Goal: Check status

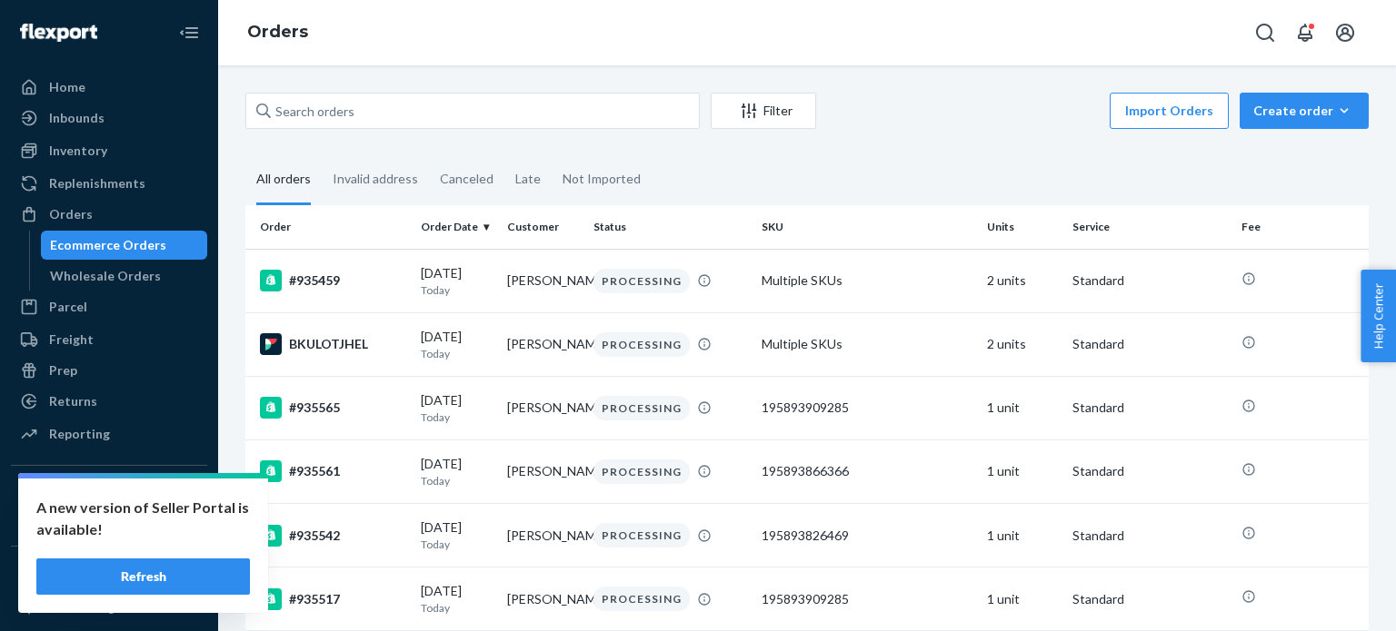
click at [104, 148] on div "Inventory" at bounding box center [109, 150] width 193 height 25
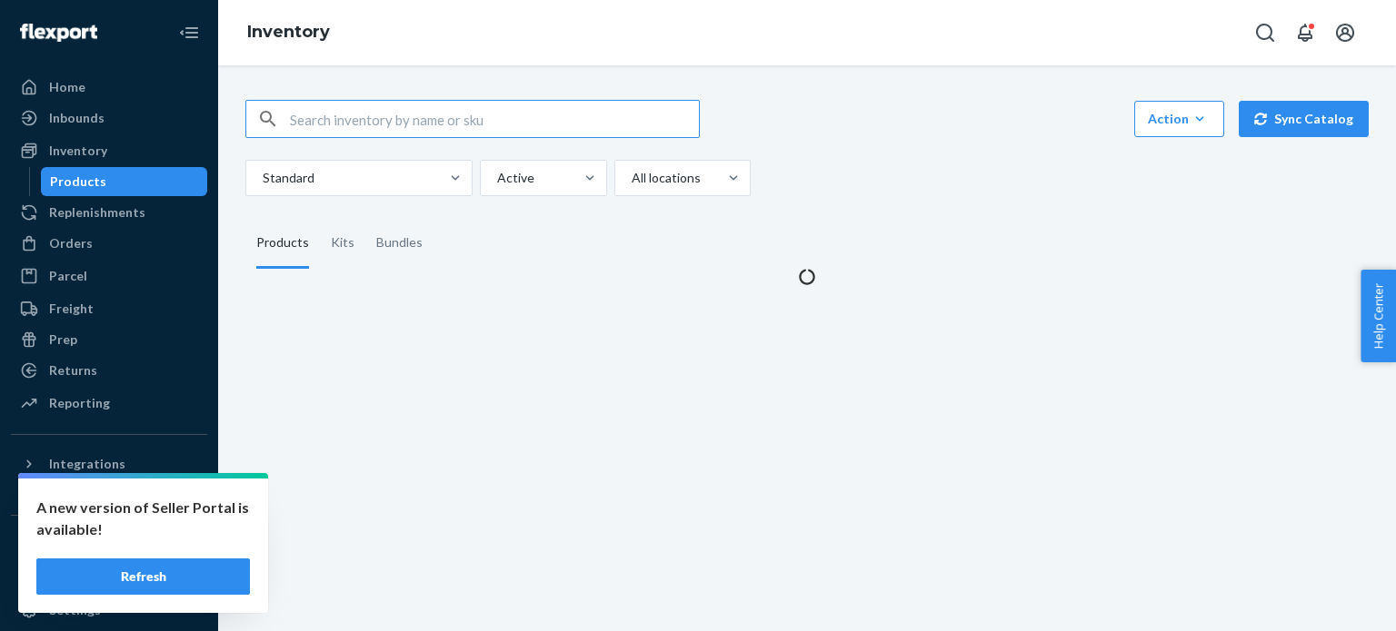
click at [432, 111] on input "text" at bounding box center [494, 119] width 409 height 36
type input "195893255436"
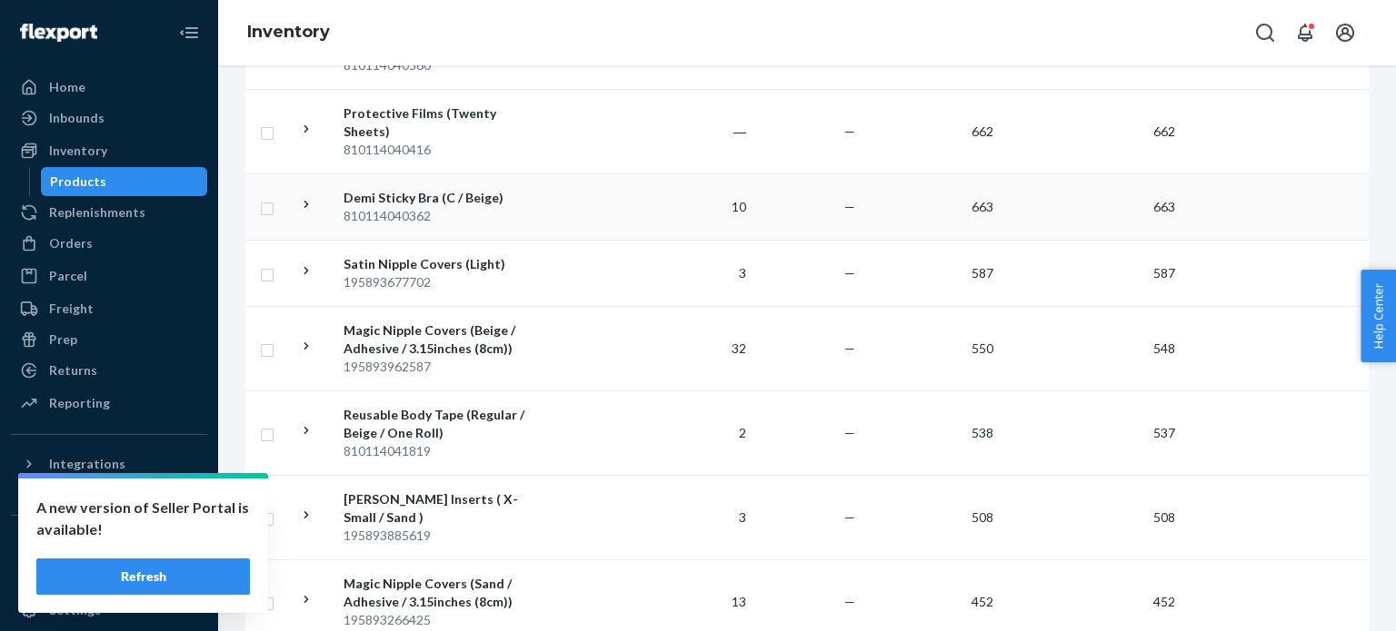
scroll to position [999, 0]
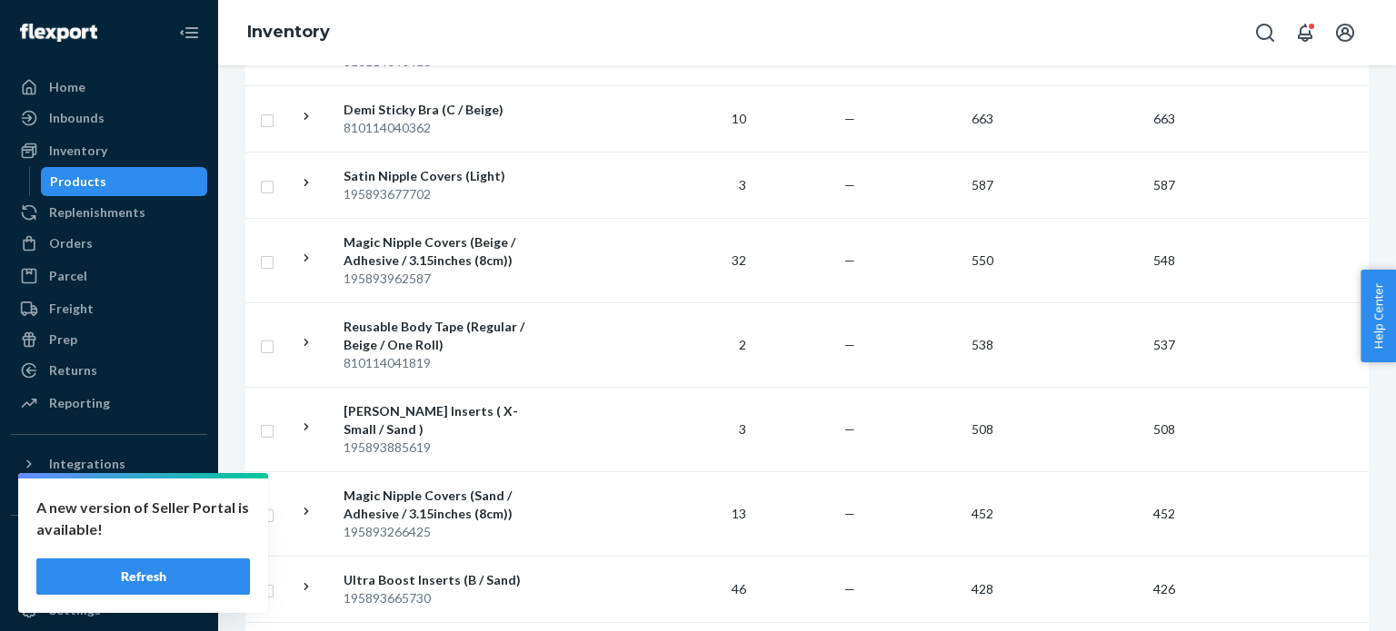
click at [214, 567] on button "Refresh" at bounding box center [143, 577] width 214 height 36
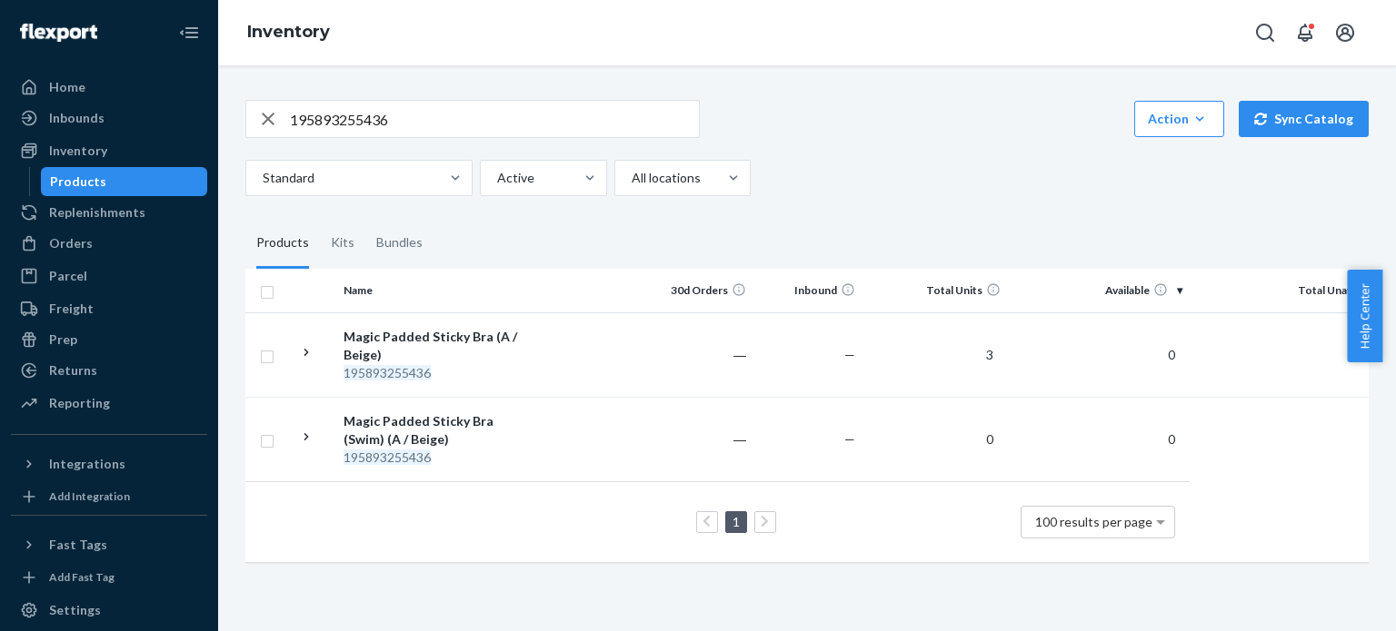
click at [523, 122] on input "195893255436" at bounding box center [494, 119] width 409 height 36
paste input "810114048184"
type input "810114048184"
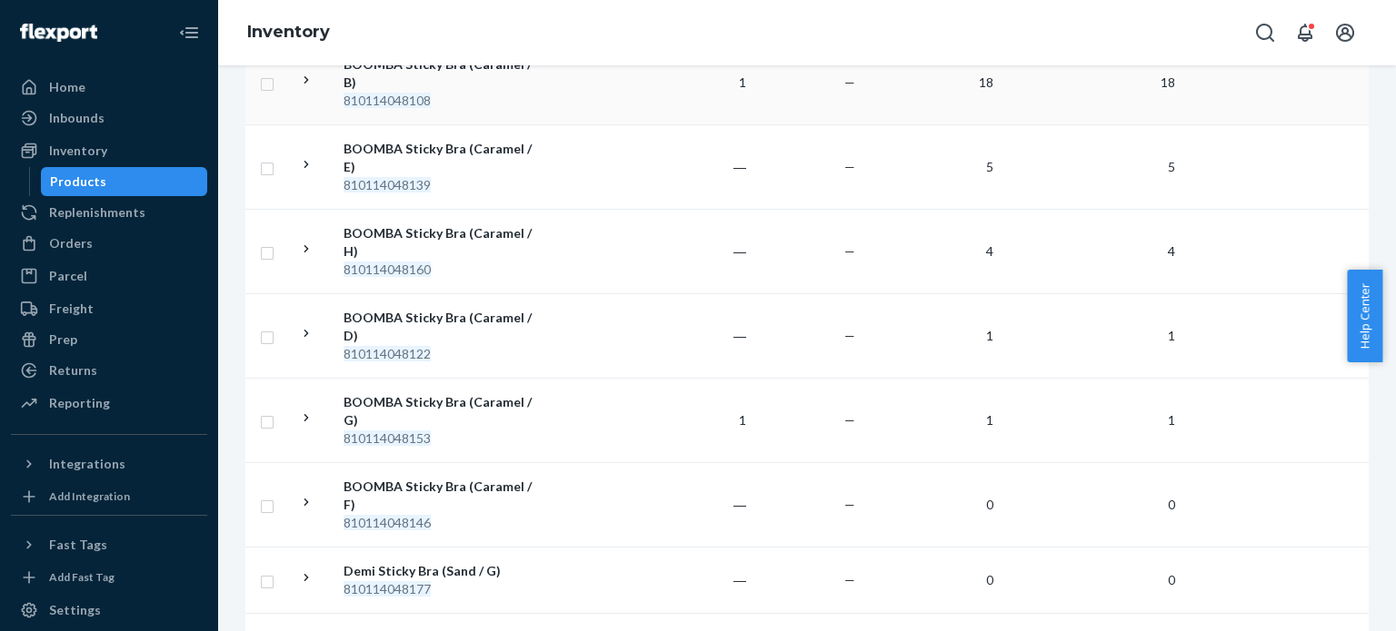
scroll to position [545, 0]
